Goal: Transaction & Acquisition: Obtain resource

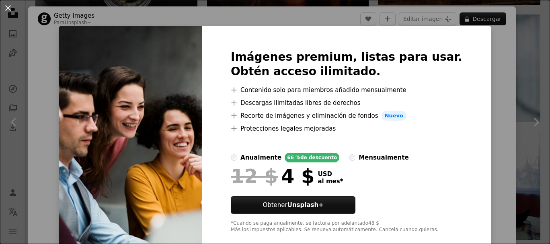
scroll to position [14, 0]
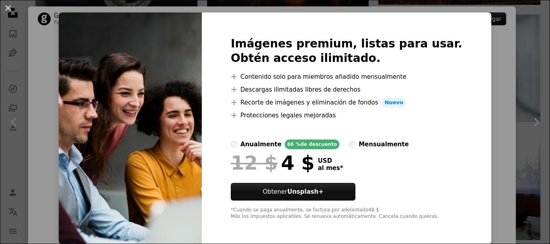
click at [48, 35] on div "An X shape Imágenes premium, listas para usar. Obtén acceso ilimitado. A plus s…" at bounding box center [275, 122] width 550 height 244
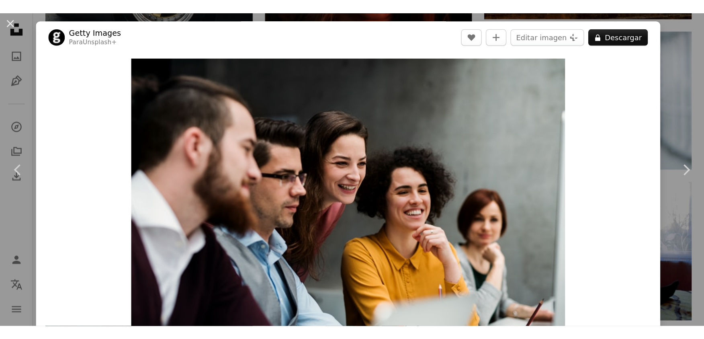
scroll to position [1267, 0]
